Goal: Navigation & Orientation: Find specific page/section

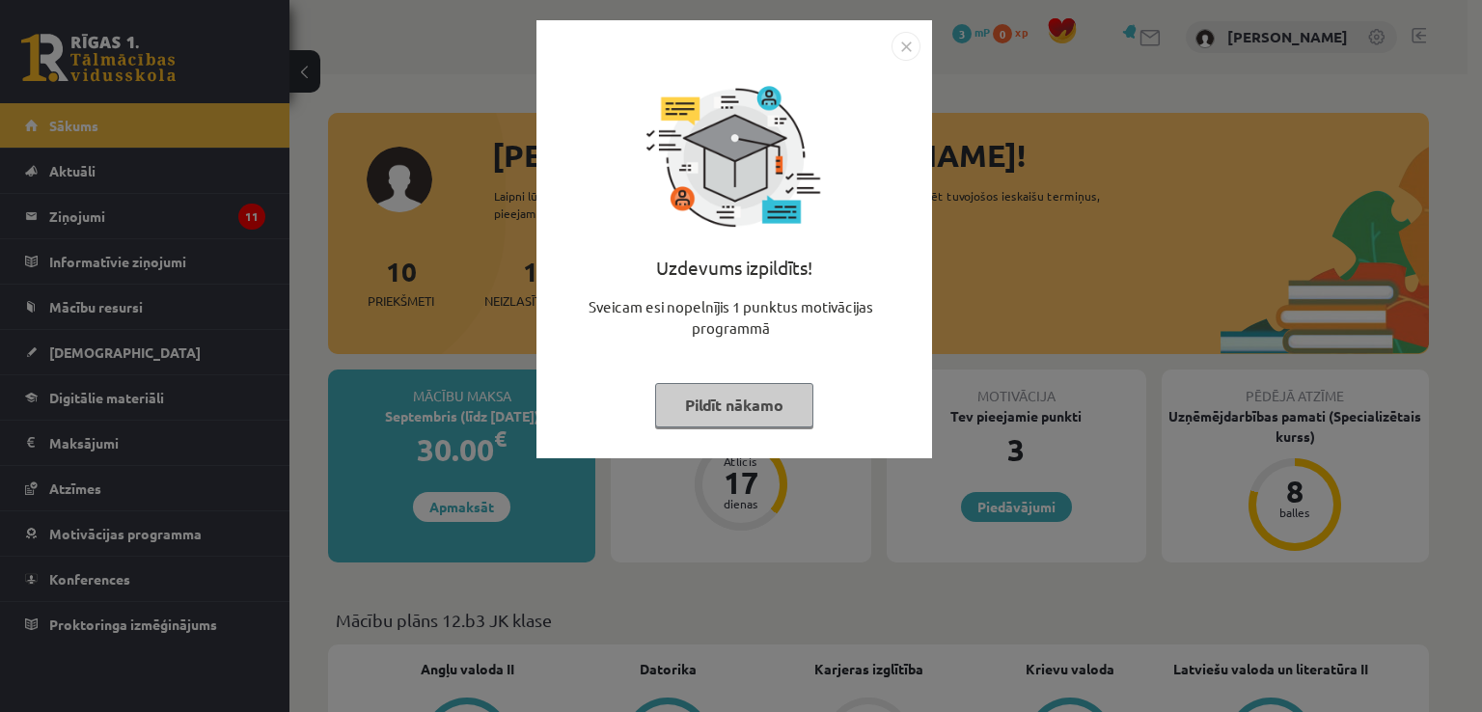
click at [912, 50] on img "Close" at bounding box center [906, 46] width 29 height 29
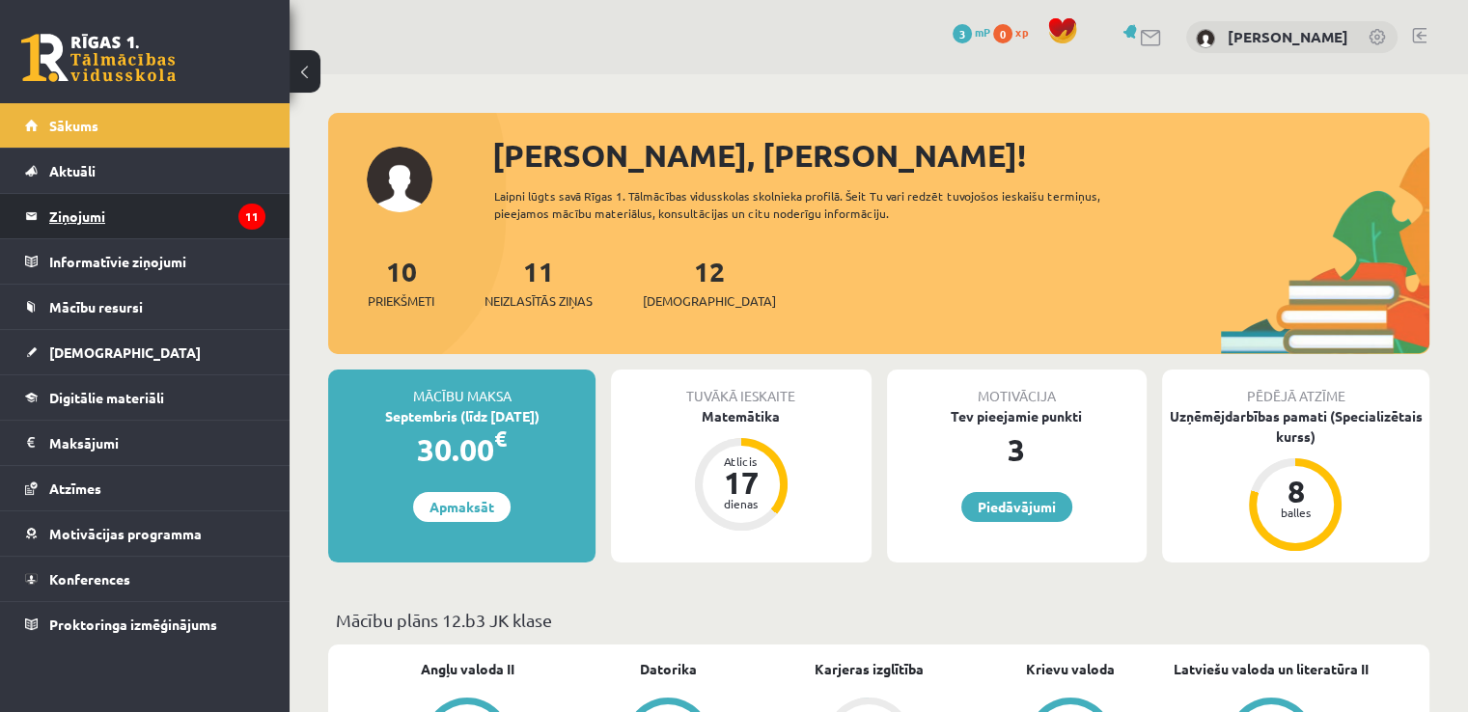
click at [239, 218] on icon "11" at bounding box center [251, 217] width 27 height 26
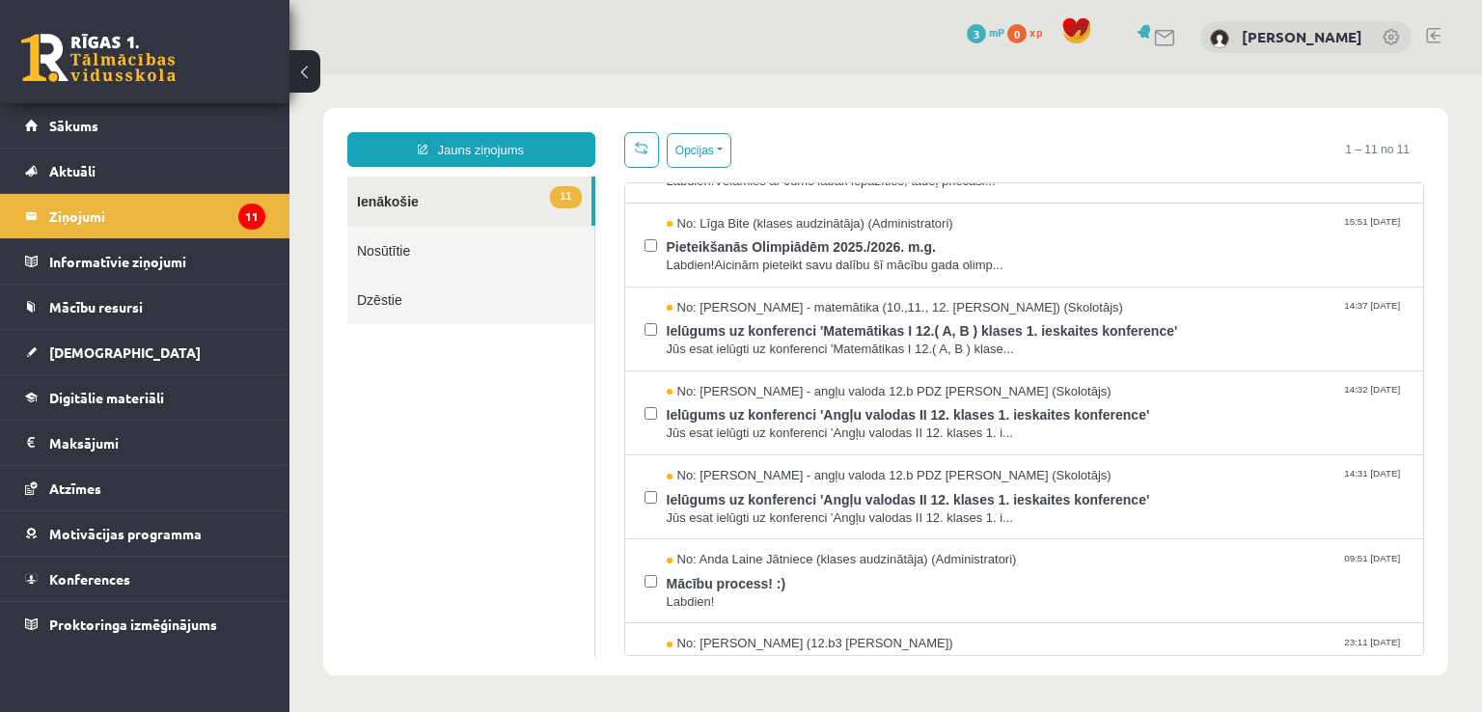
scroll to position [449, 0]
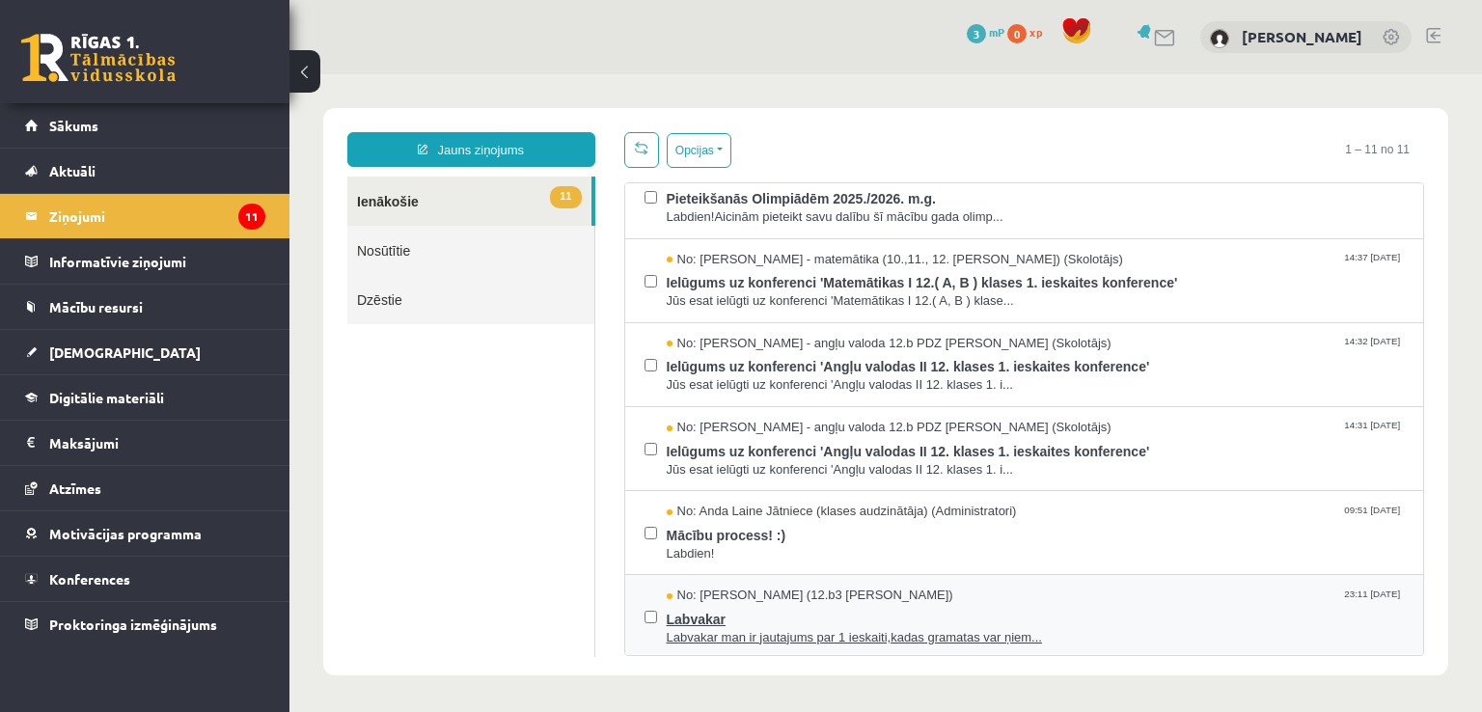
click at [968, 587] on div "No: Zlata Stankeviča (12.b3 JK klase) 23:11 06/09/2025" at bounding box center [1036, 596] width 738 height 18
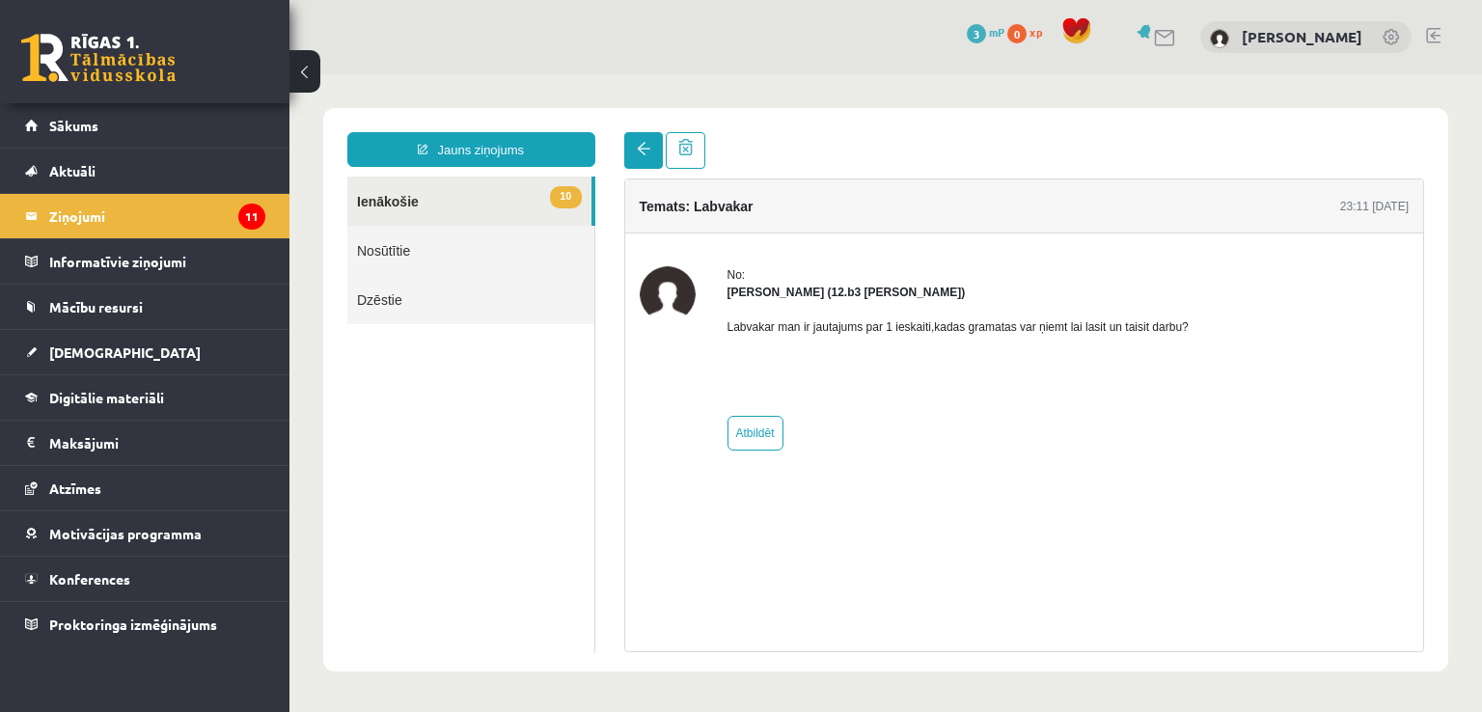
scroll to position [0, 0]
click at [637, 144] on span at bounding box center [644, 149] width 14 height 14
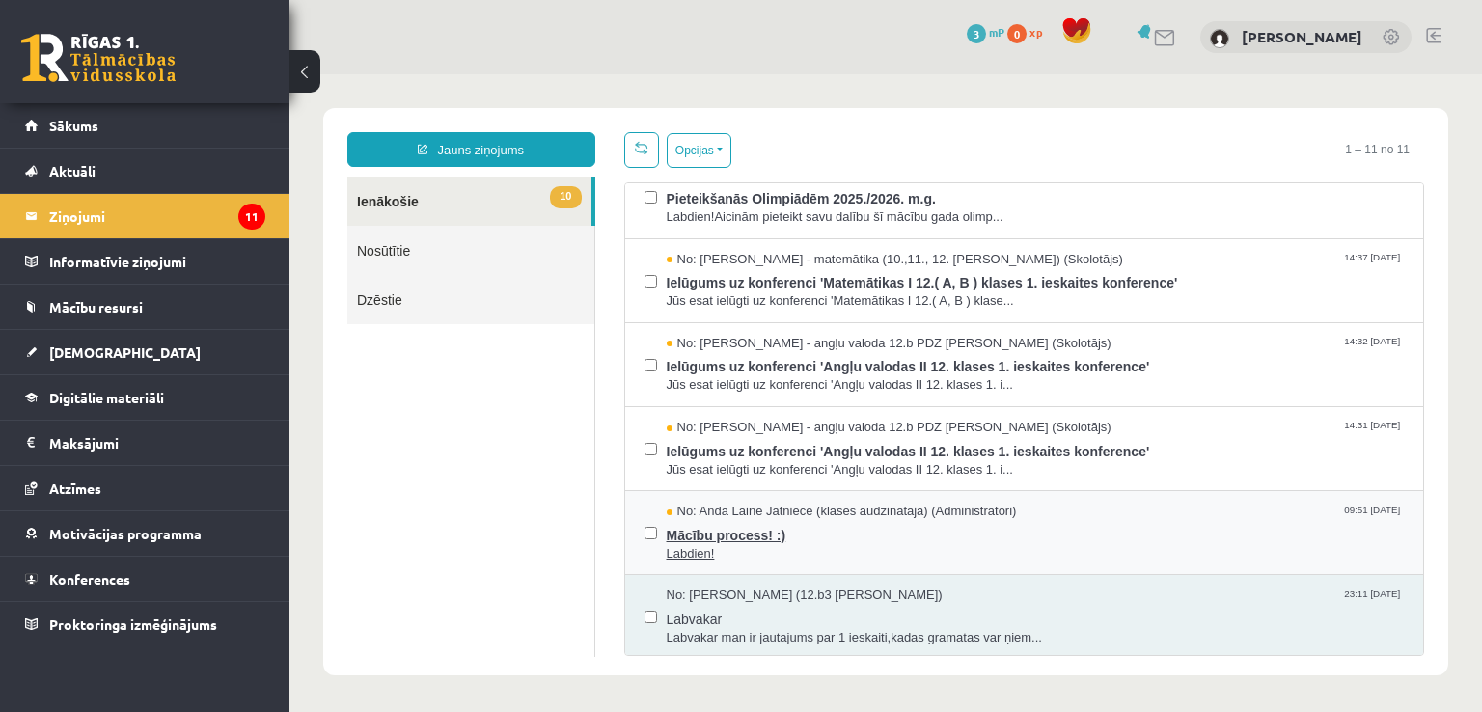
click at [992, 537] on span "Mācību process! :)" at bounding box center [1036, 533] width 738 height 24
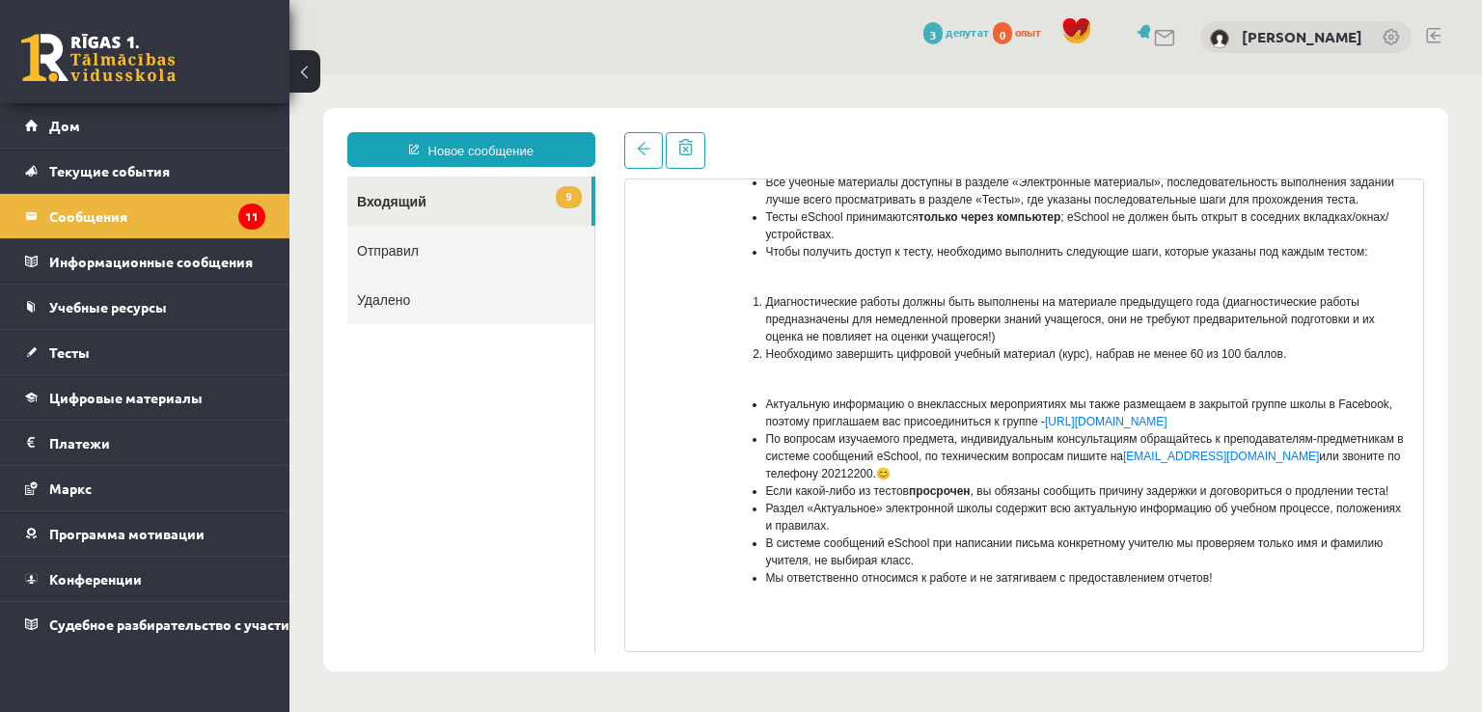
scroll to position [262, 0]
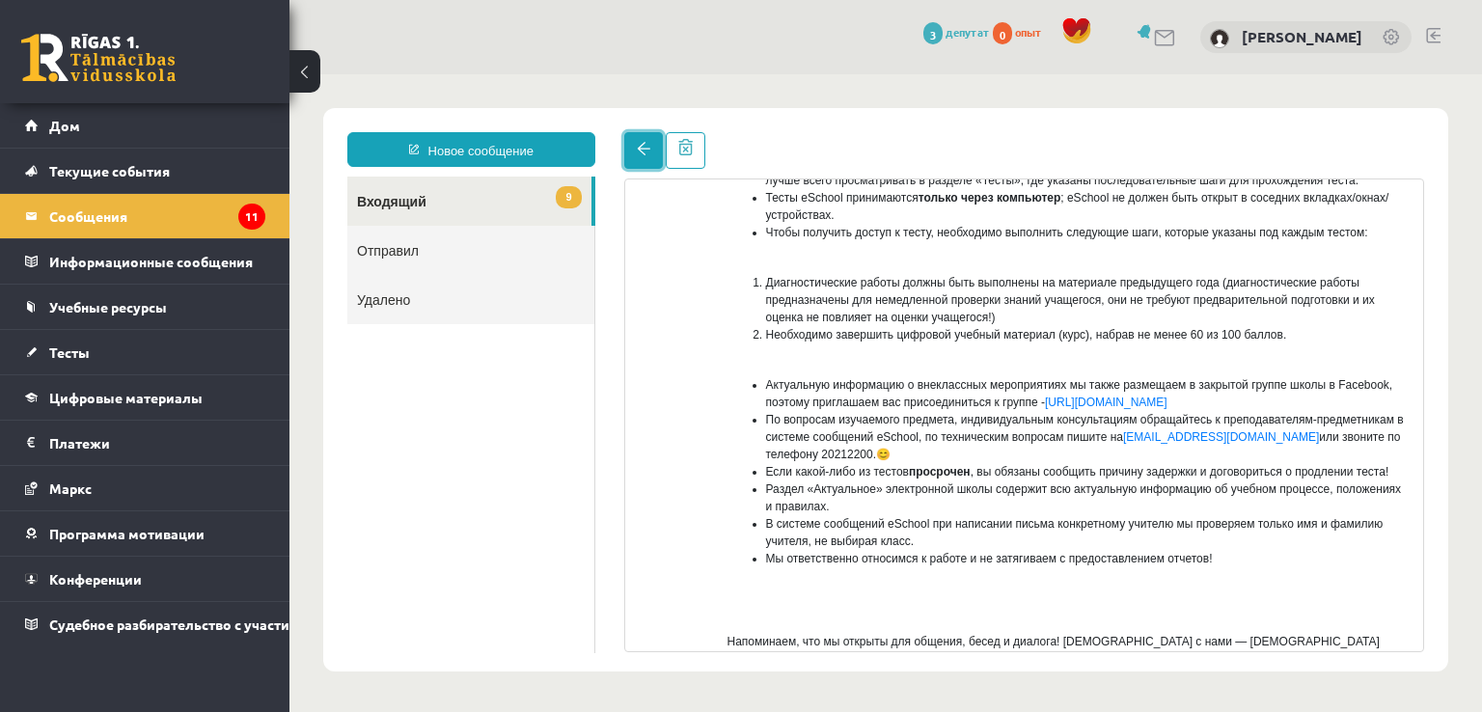
click at [633, 151] on link at bounding box center [643, 150] width 39 height 37
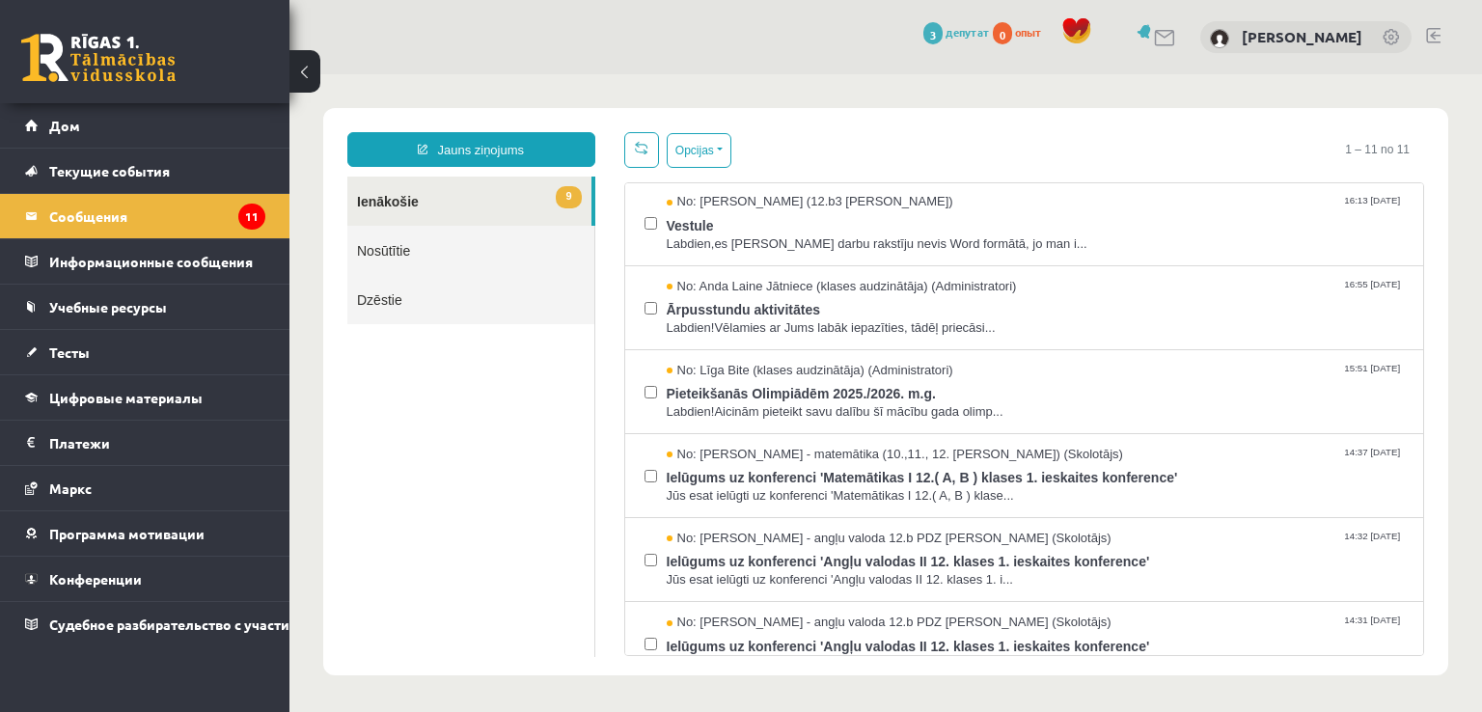
scroll to position [311, 0]
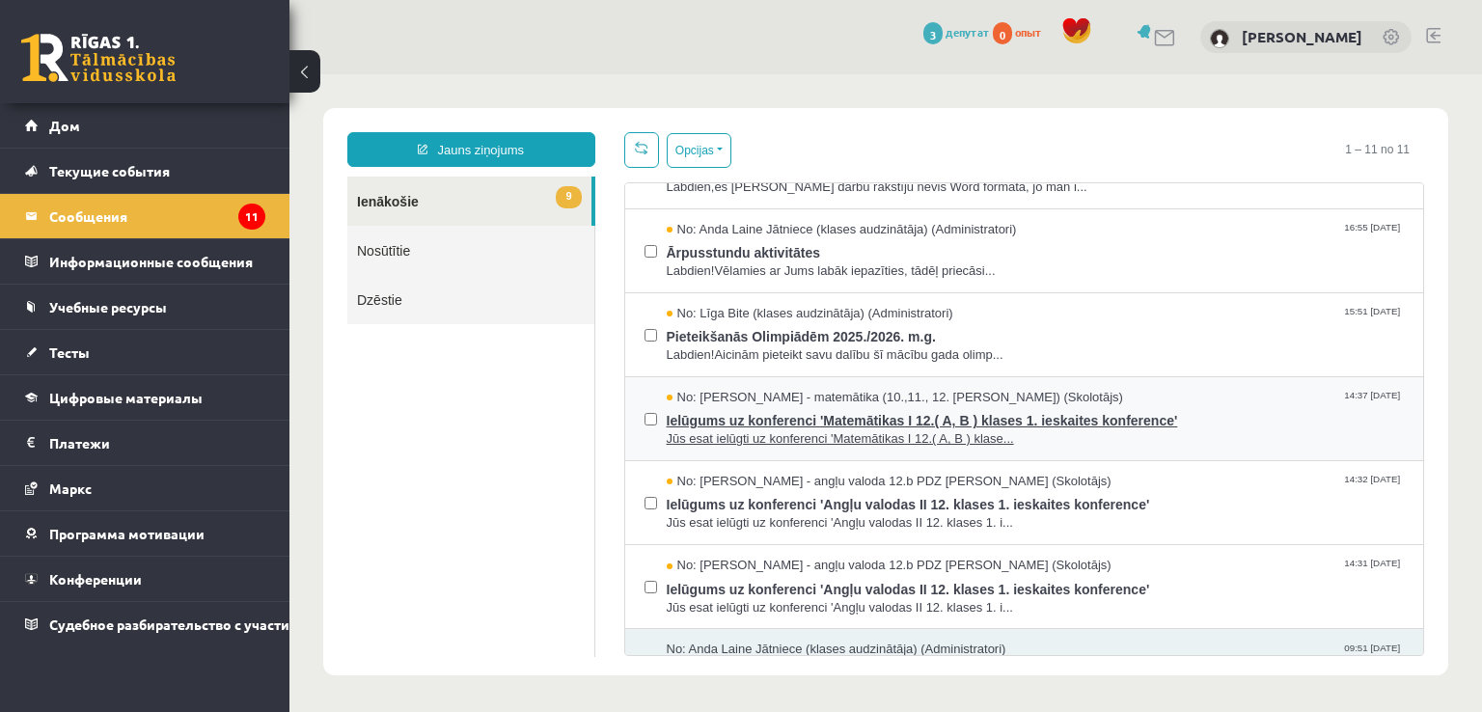
click at [1070, 423] on span "Ielūgums uz konferenci 'Matemātikas I 12.( A, B ) klases 1. ieskaites konferenc…" at bounding box center [1036, 418] width 738 height 24
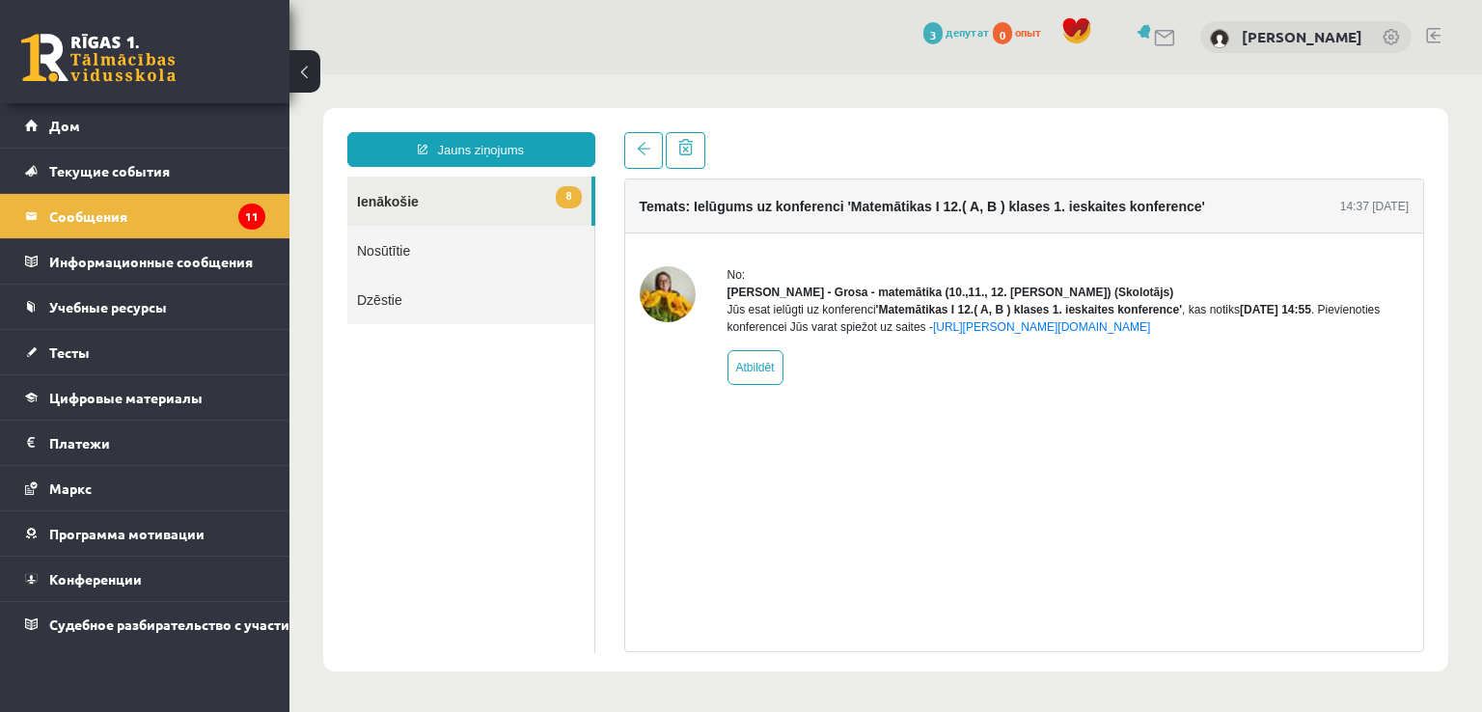
scroll to position [0, 0]
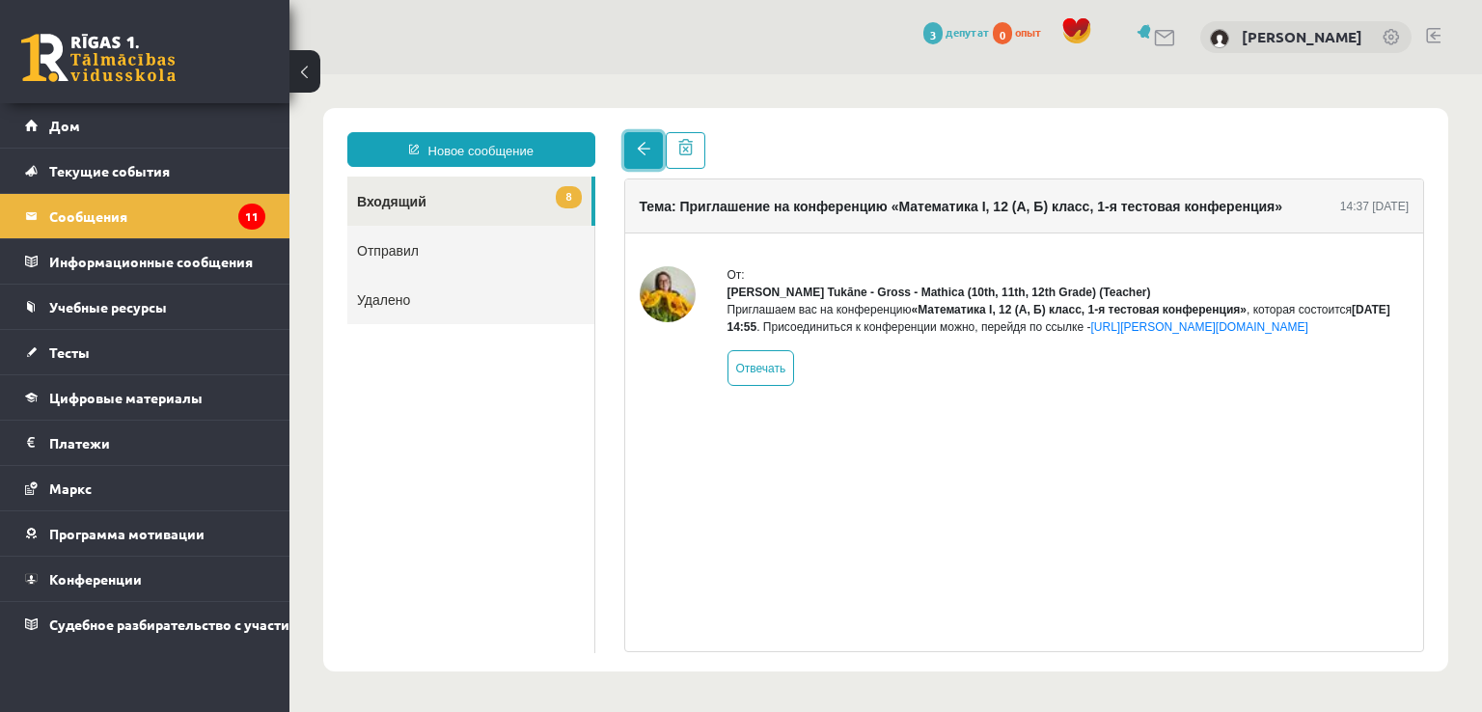
click at [630, 145] on link at bounding box center [643, 150] width 39 height 37
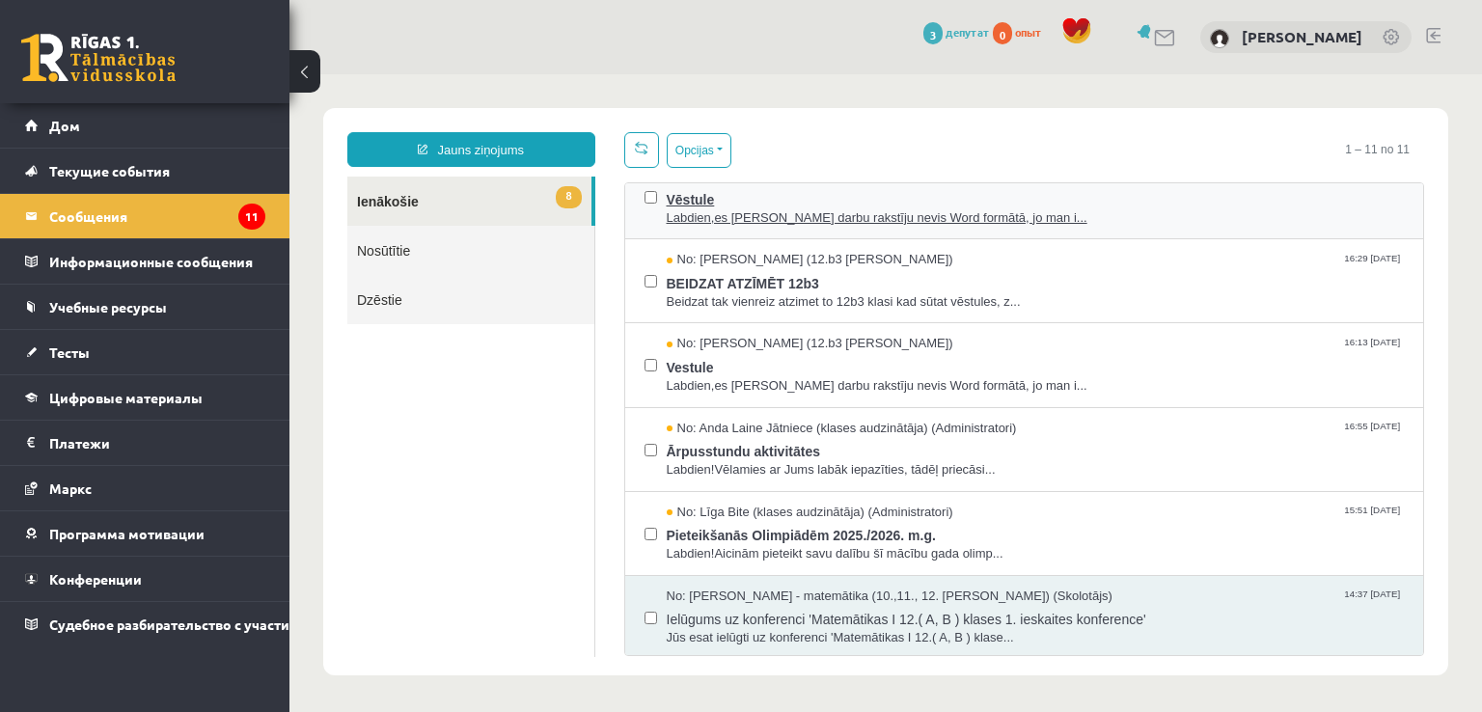
scroll to position [108, 0]
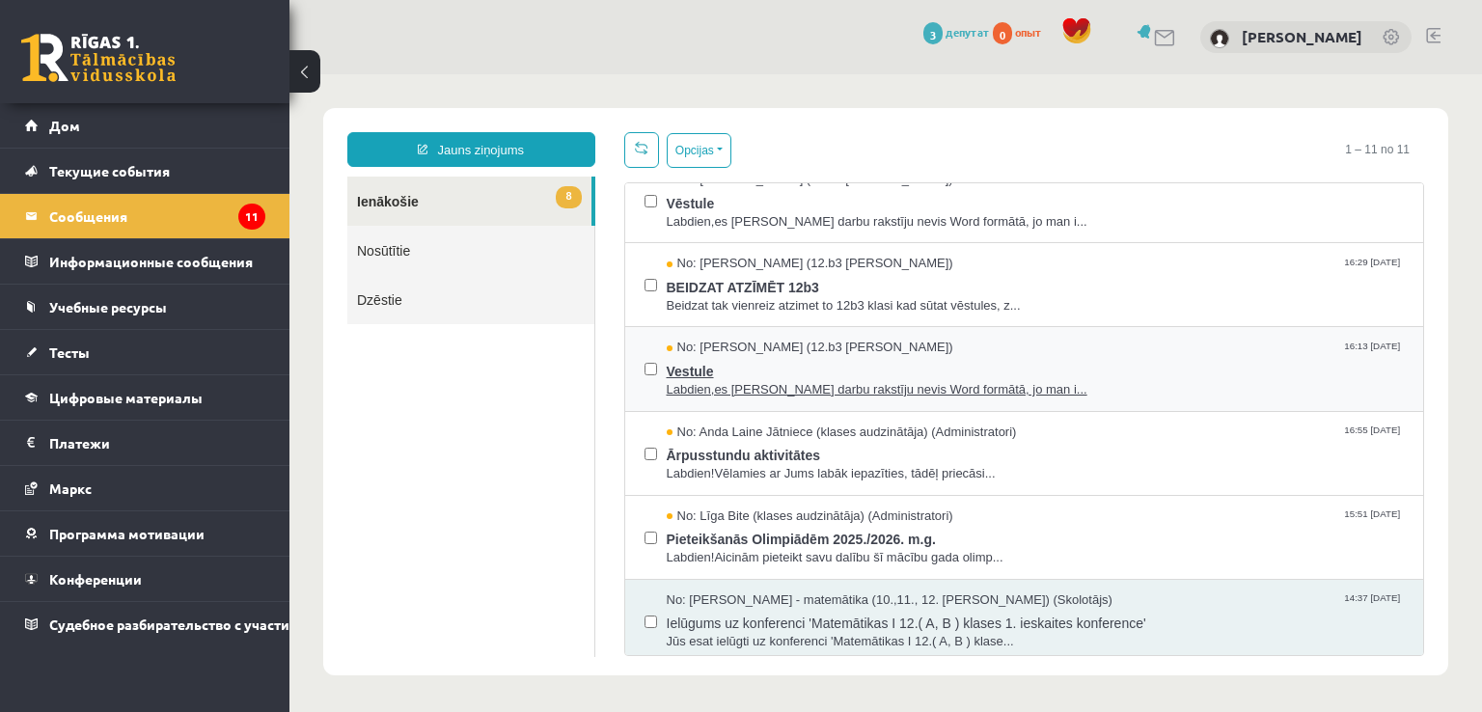
click at [1045, 371] on span "Vestule" at bounding box center [1036, 369] width 738 height 24
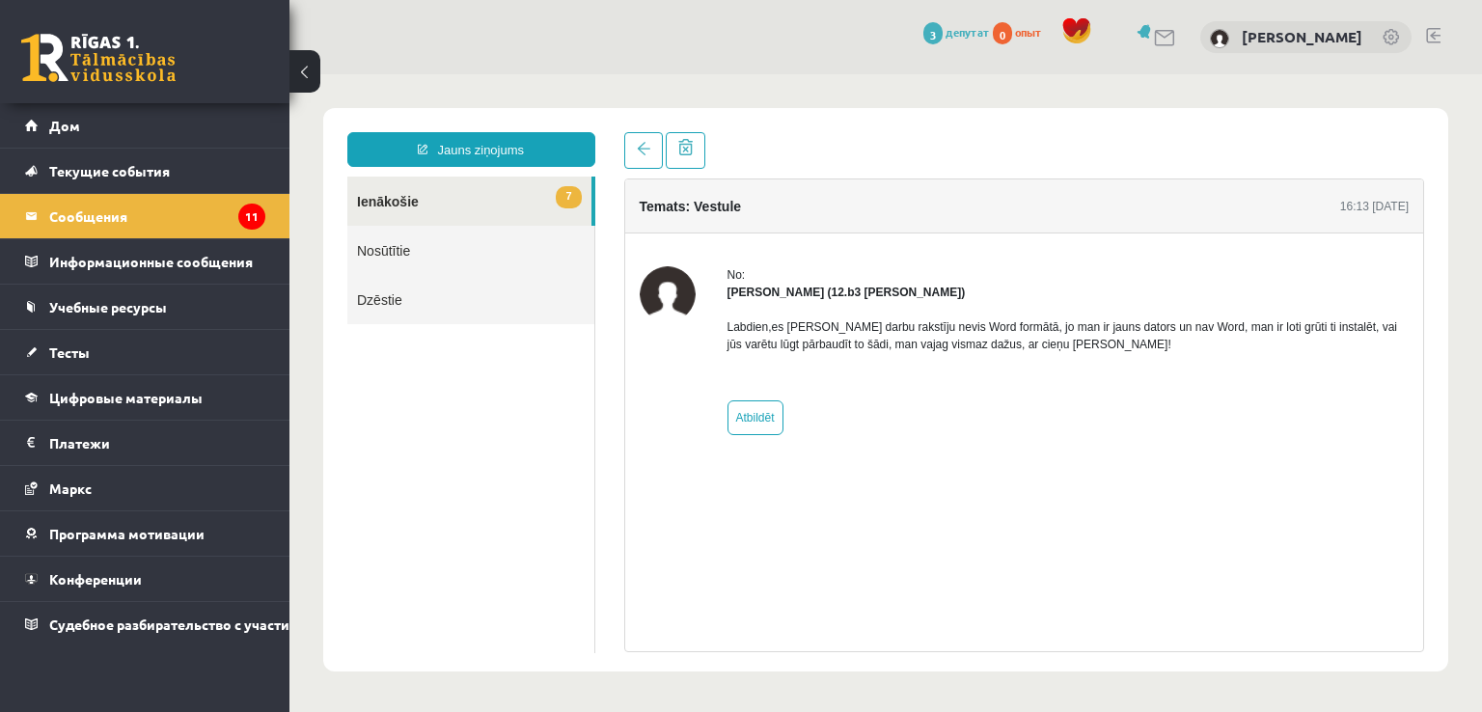
scroll to position [0, 0]
click at [650, 148] on link at bounding box center [643, 150] width 39 height 37
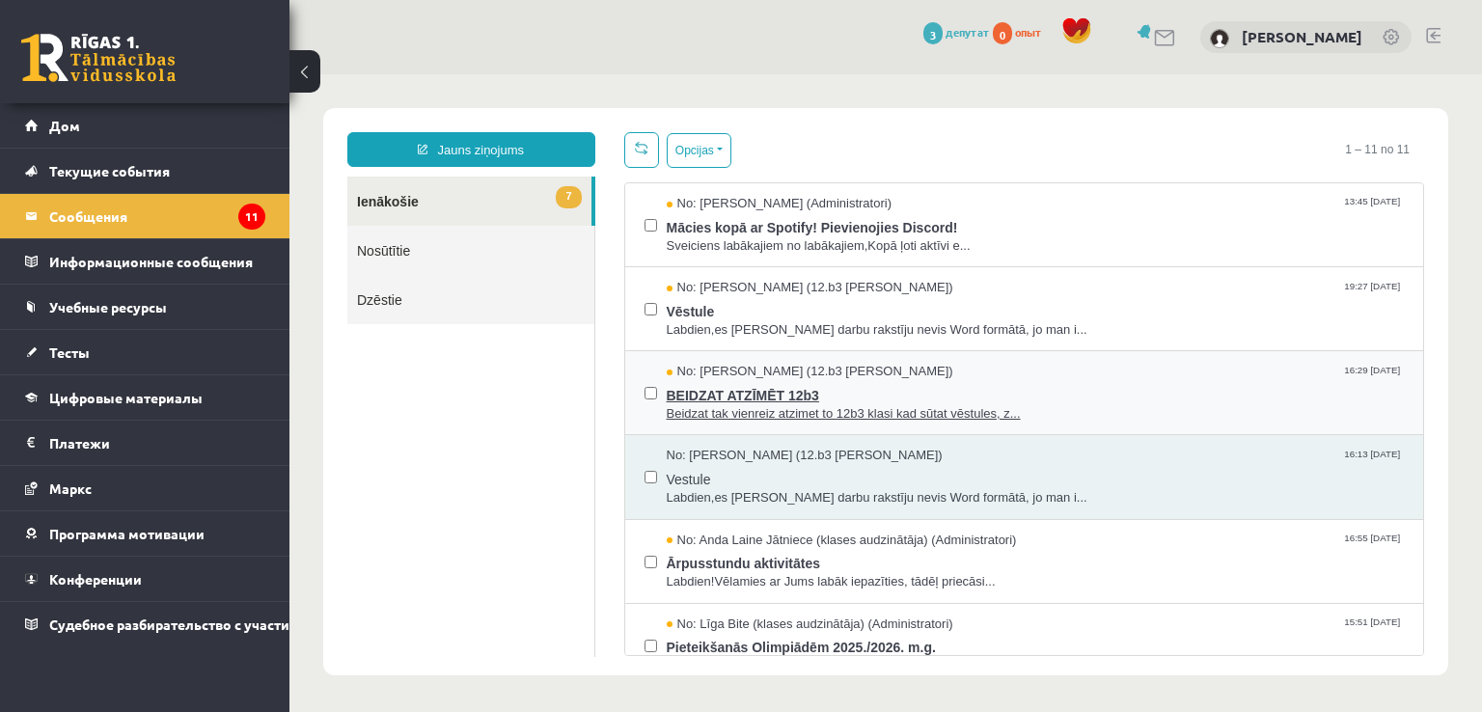
click at [933, 391] on span "BEIDZAT ATZĪMĒT 12b3" at bounding box center [1036, 393] width 738 height 24
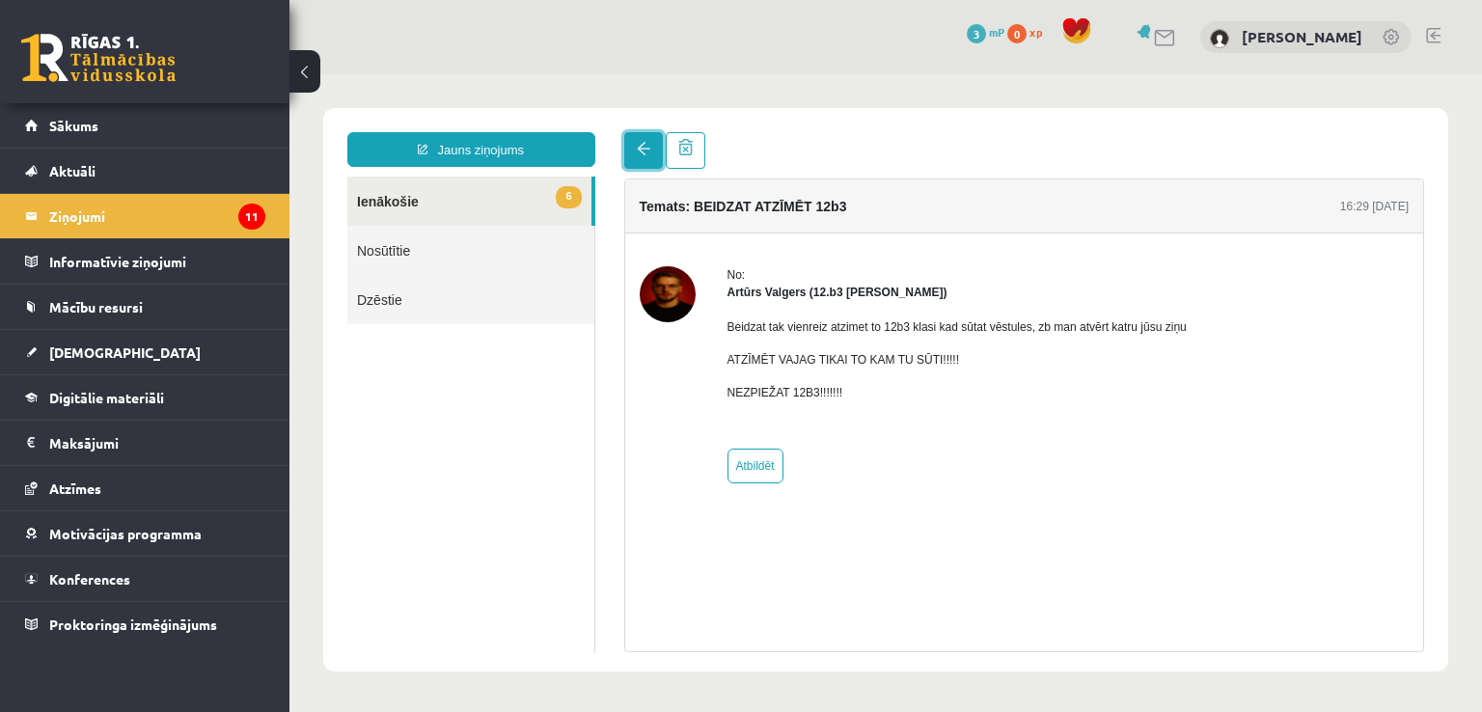
click at [643, 151] on span at bounding box center [644, 149] width 14 height 14
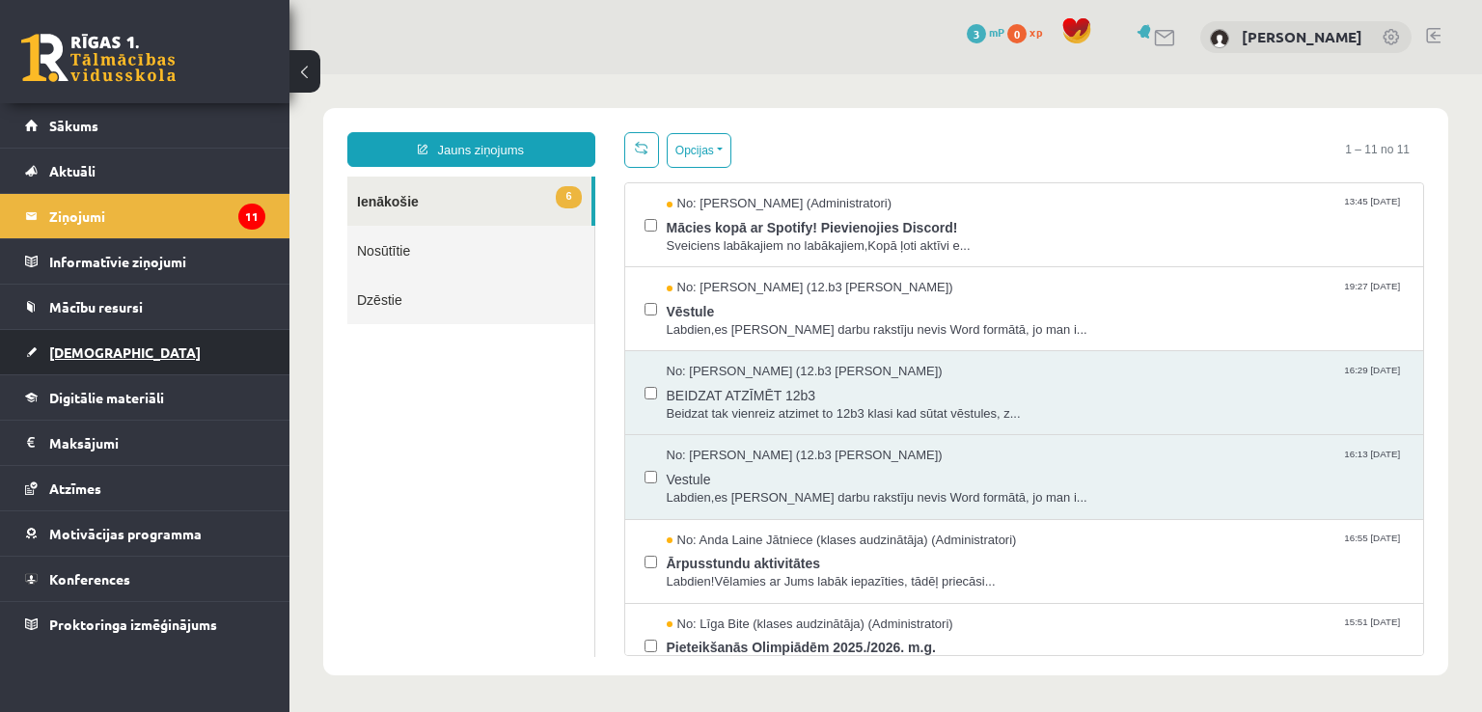
click at [131, 363] on link "[DEMOGRAPHIC_DATA]" at bounding box center [145, 352] width 240 height 44
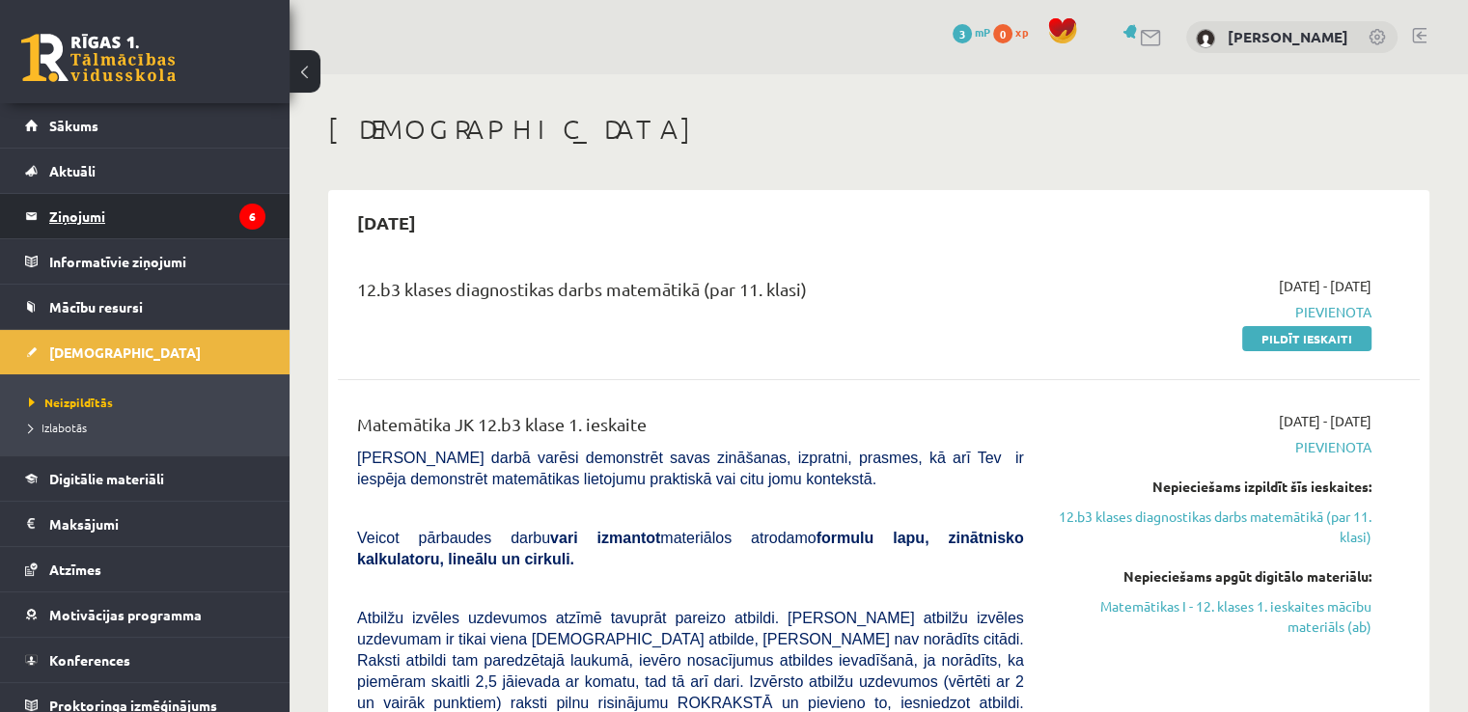
click at [162, 222] on legend "Ziņojumi 6" at bounding box center [157, 216] width 216 height 44
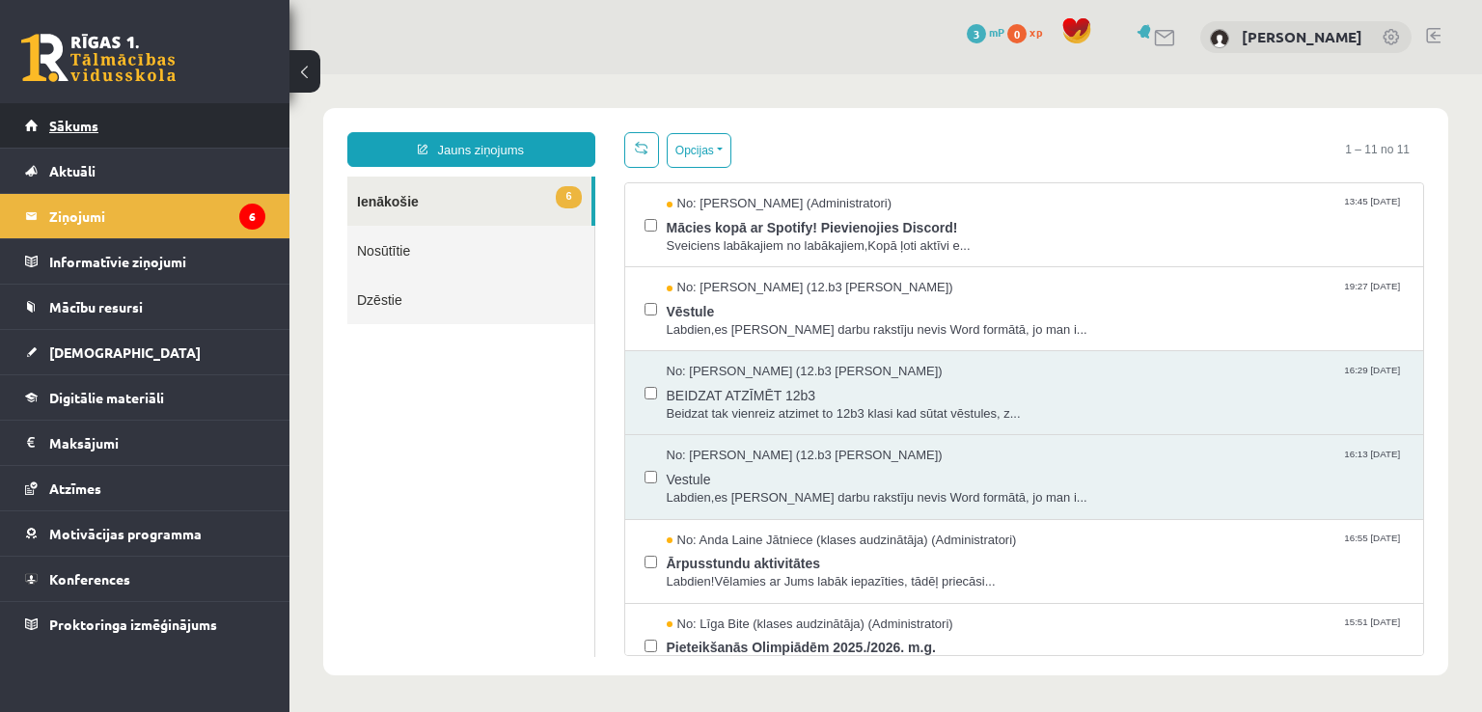
click at [174, 128] on link "Sākums" at bounding box center [145, 125] width 240 height 44
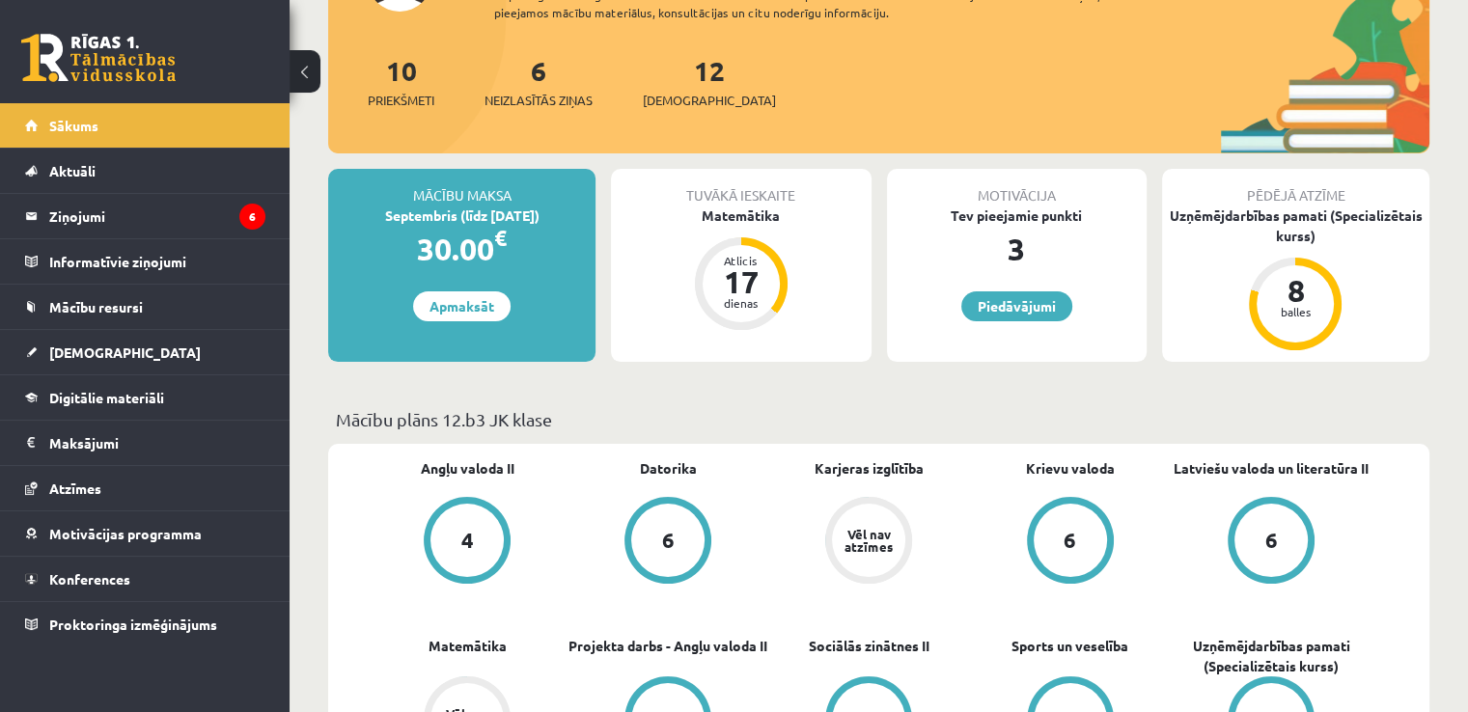
scroll to position [178, 0]
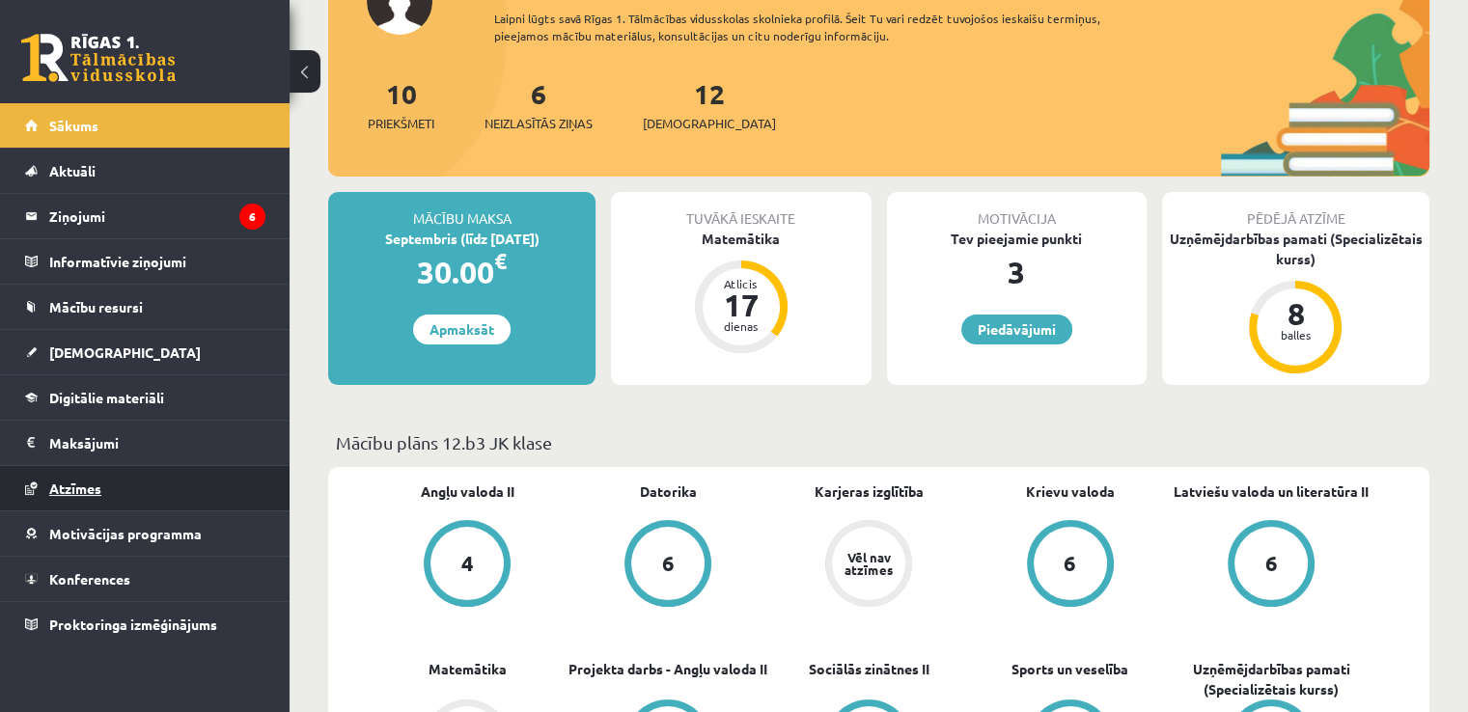
click at [95, 489] on span "Atzīmes" at bounding box center [75, 488] width 52 height 17
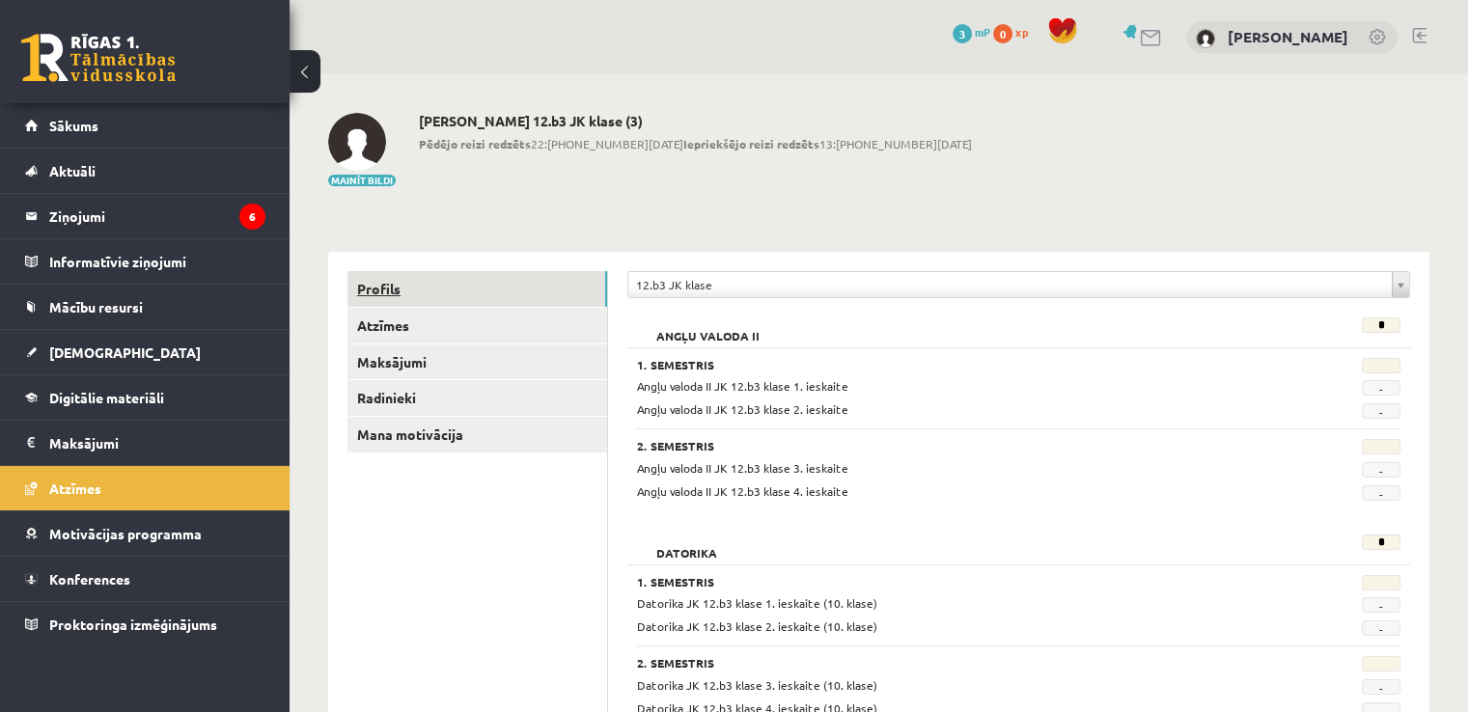
click at [469, 298] on link "Profils" at bounding box center [477, 289] width 260 height 36
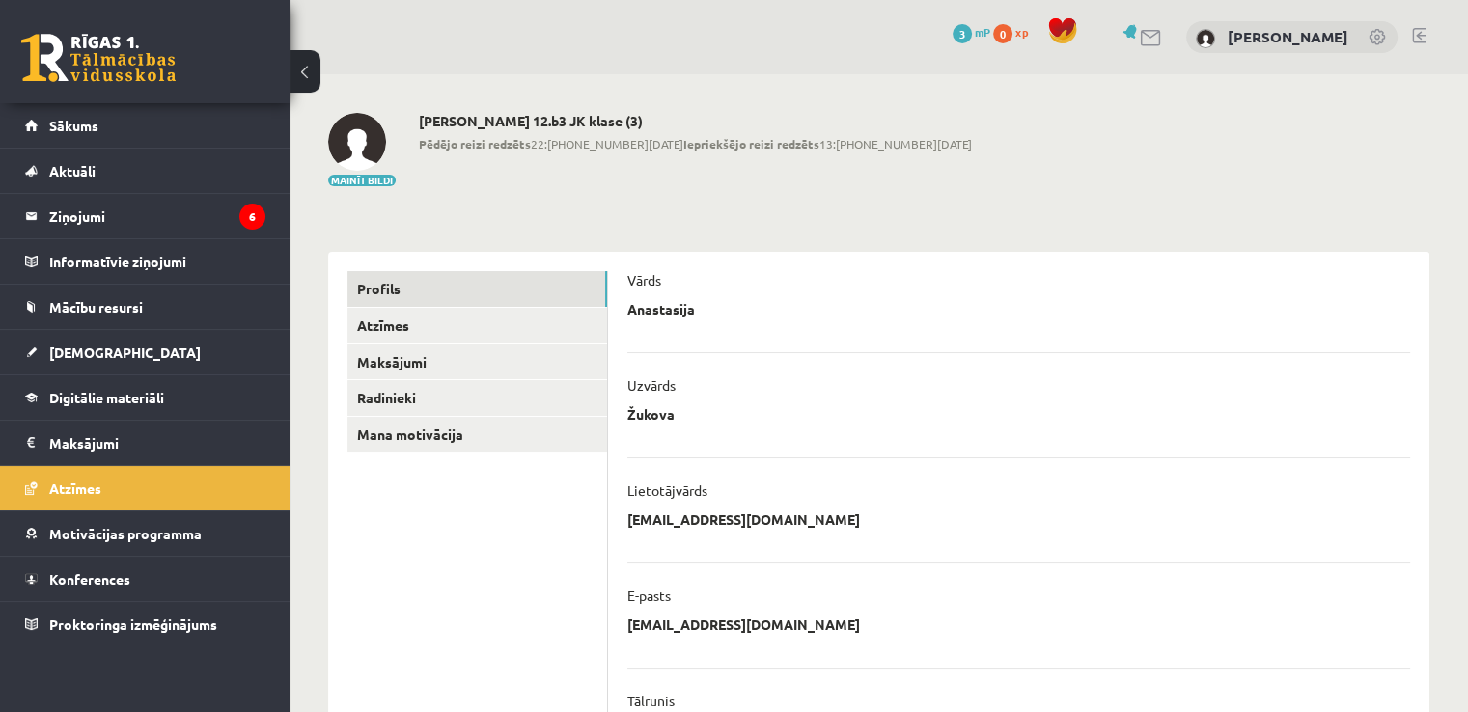
click at [1418, 33] on link at bounding box center [1419, 35] width 14 height 15
